Goal: Obtain resource: Obtain resource

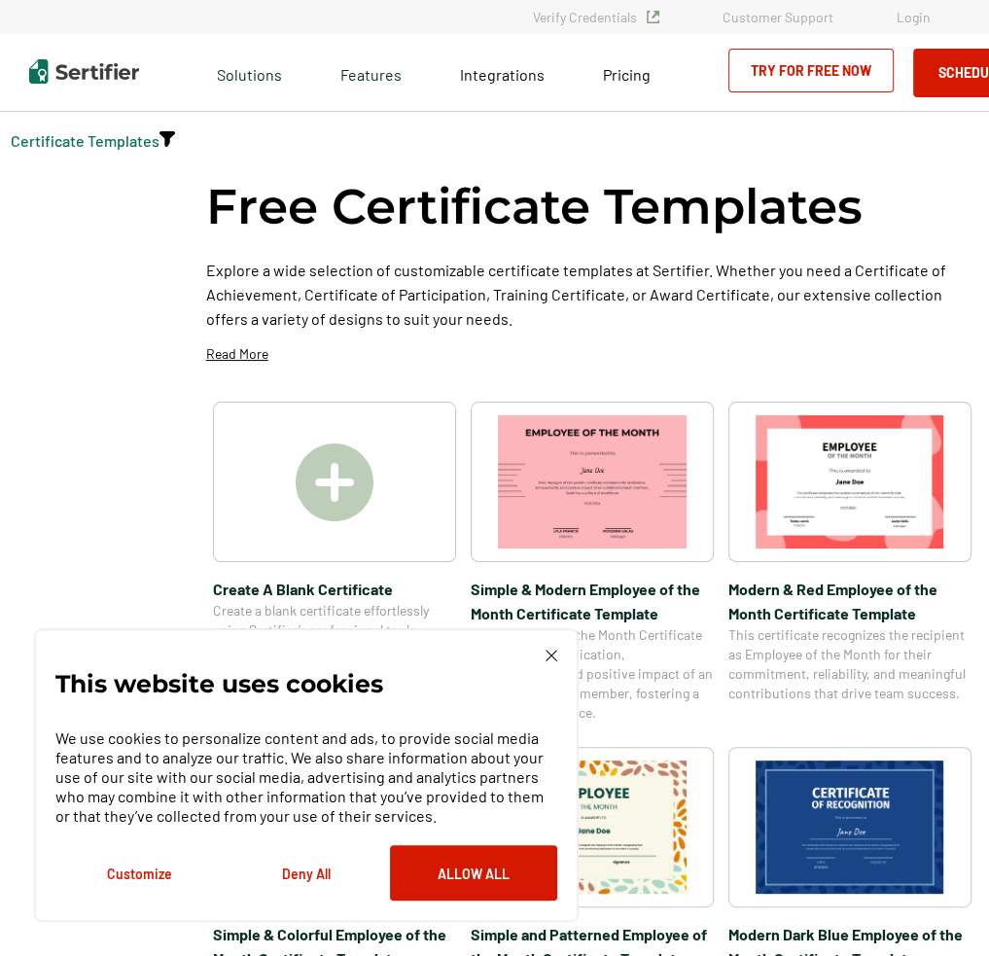
click at [849, 489] on img at bounding box center [849, 481] width 189 height 133
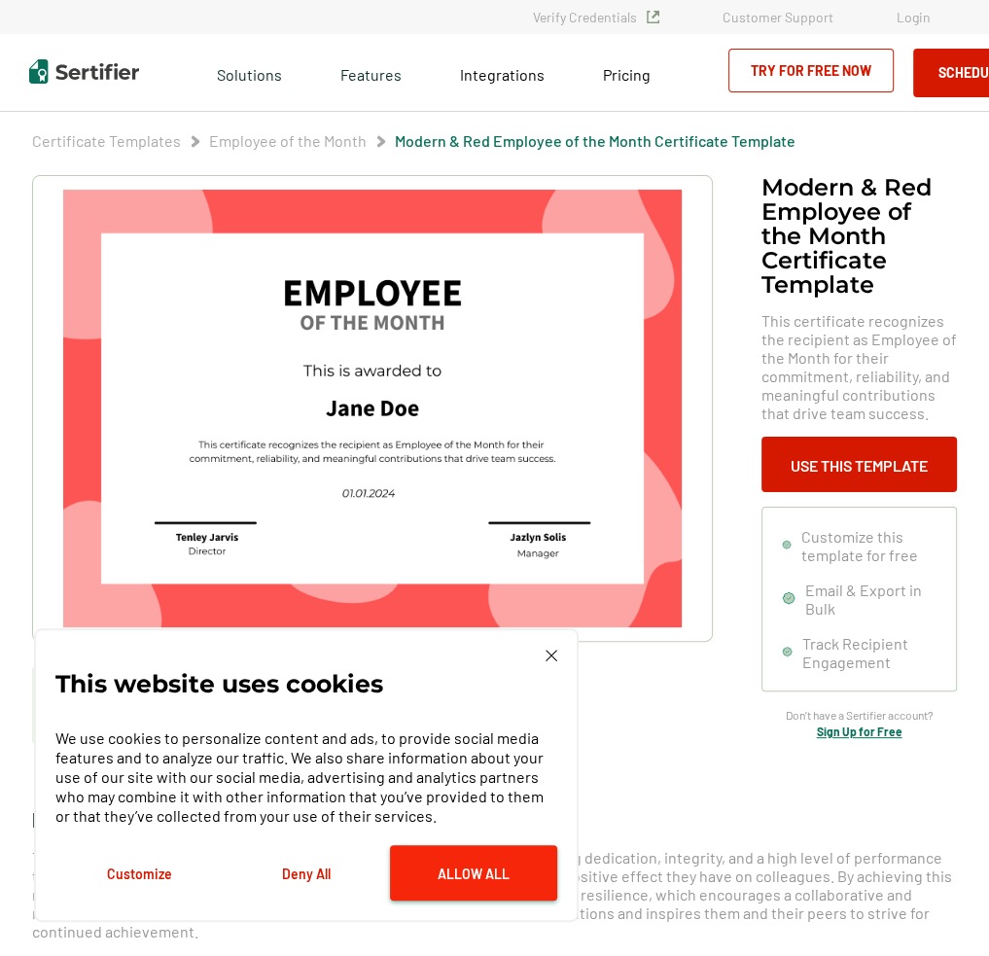
click at [434, 874] on button "Allow All" at bounding box center [473, 872] width 167 height 55
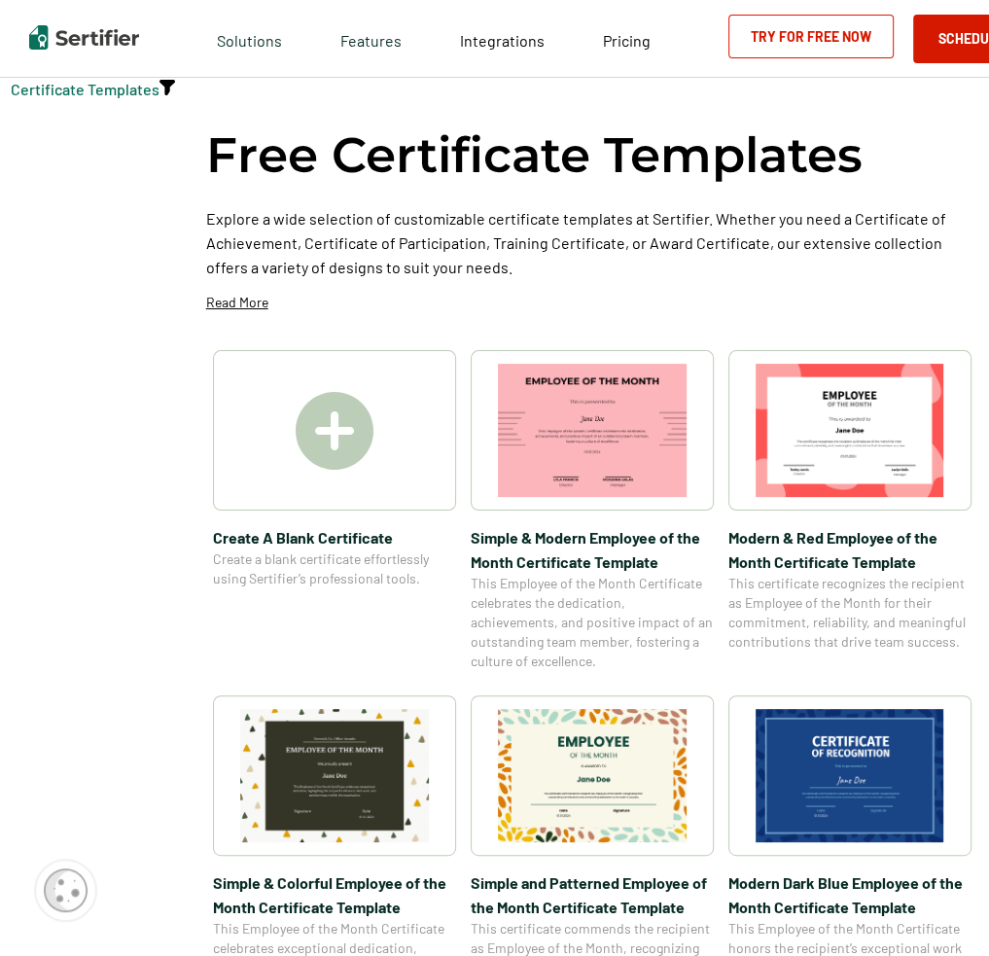
scroll to position [97, 0]
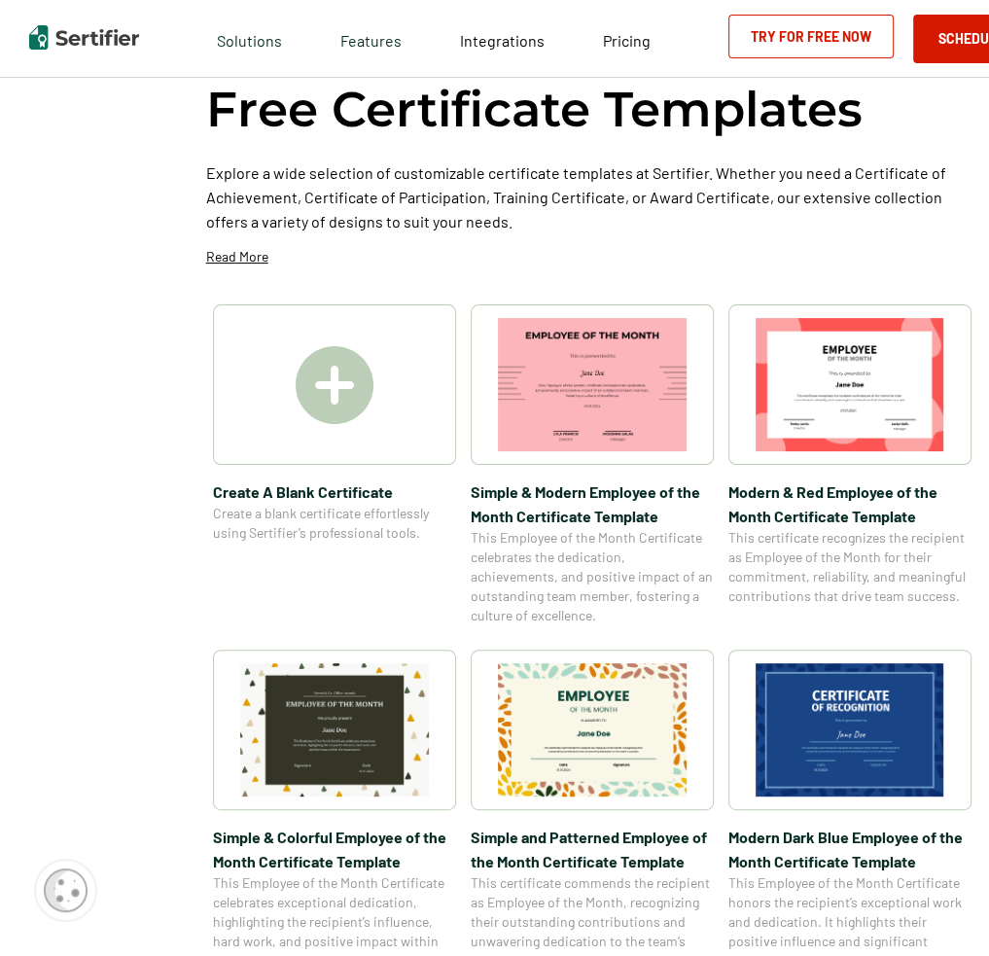
click at [856, 735] on img at bounding box center [849, 729] width 189 height 133
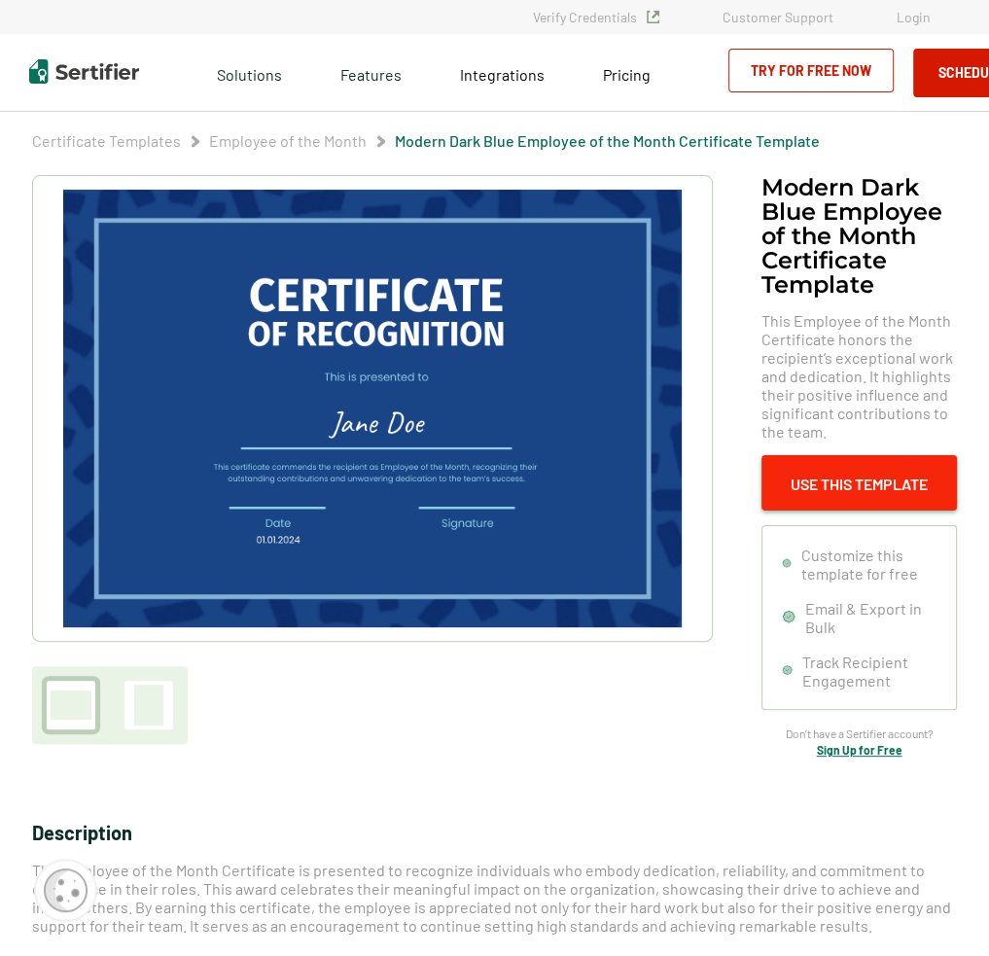
click at [879, 485] on button "Use This Template" at bounding box center [858, 482] width 195 height 55
